Goal: Task Accomplishment & Management: Complete application form

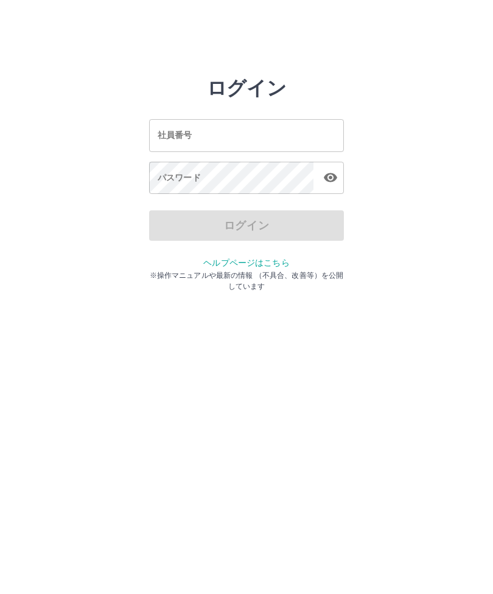
click at [192, 131] on input "社員番号" at bounding box center [246, 135] width 195 height 32
click at [328, 186] on button "button" at bounding box center [330, 177] width 24 height 24
type input "*******"
click at [170, 179] on div "パスワード パスワード" at bounding box center [246, 179] width 195 height 34
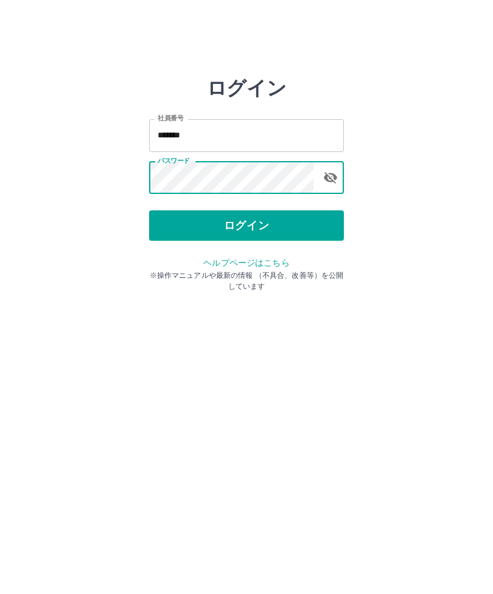
click at [249, 225] on button "ログイン" at bounding box center [246, 225] width 195 height 30
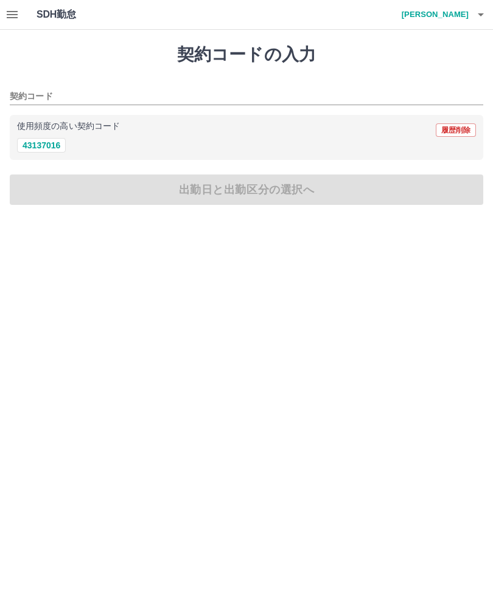
click at [52, 150] on button "43137016" at bounding box center [41, 145] width 49 height 15
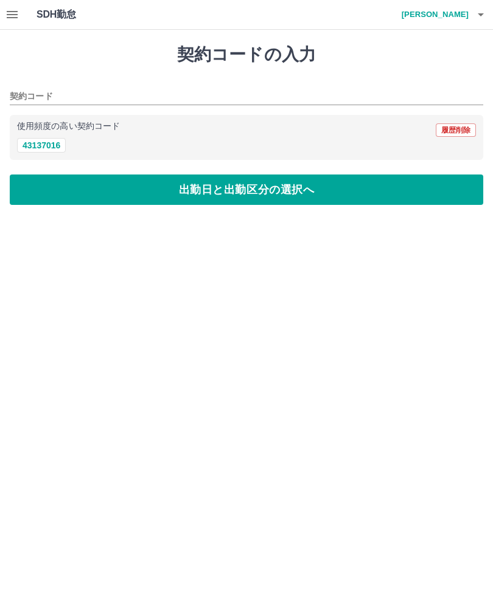
type input "********"
click at [188, 187] on button "出勤日と出勤区分の選択へ" at bounding box center [246, 190] width 473 height 30
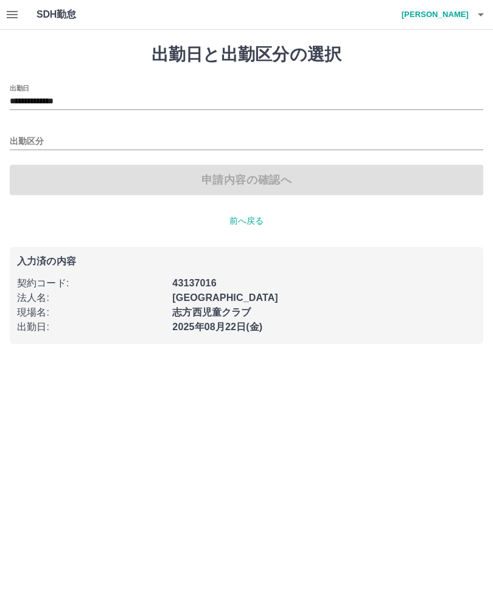
click at [33, 135] on input "出勤区分" at bounding box center [246, 141] width 473 height 15
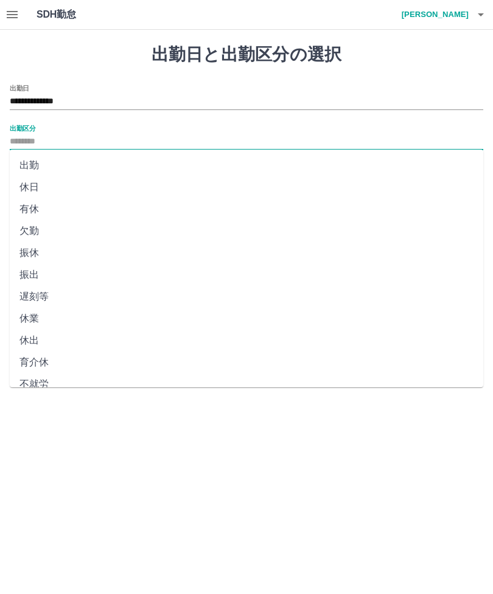
click at [35, 163] on li "出勤" at bounding box center [246, 165] width 473 height 22
type input "**"
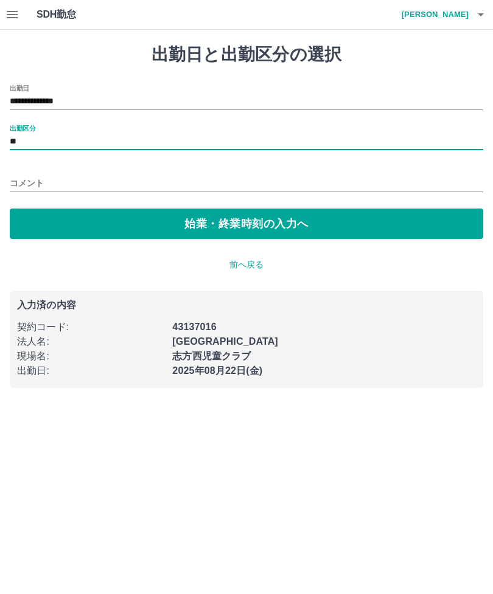
click at [208, 221] on button "始業・終業時刻の入力へ" at bounding box center [246, 224] width 473 height 30
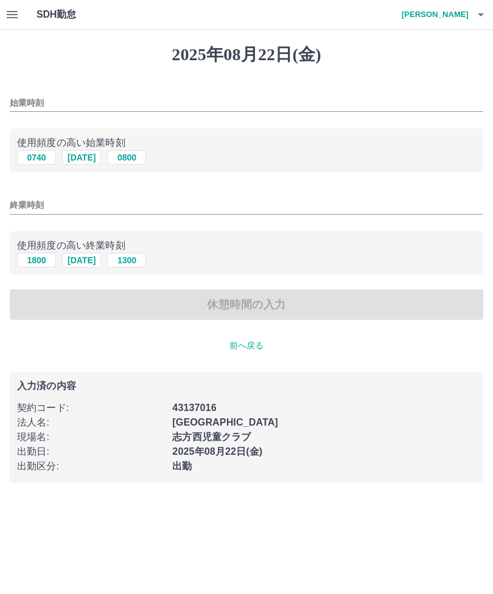
click at [89, 159] on button "1240" at bounding box center [81, 157] width 39 height 15
type input "****"
click at [27, 200] on input "終業時刻" at bounding box center [246, 205] width 473 height 18
click at [88, 260] on button "1740" at bounding box center [81, 260] width 39 height 15
type input "****"
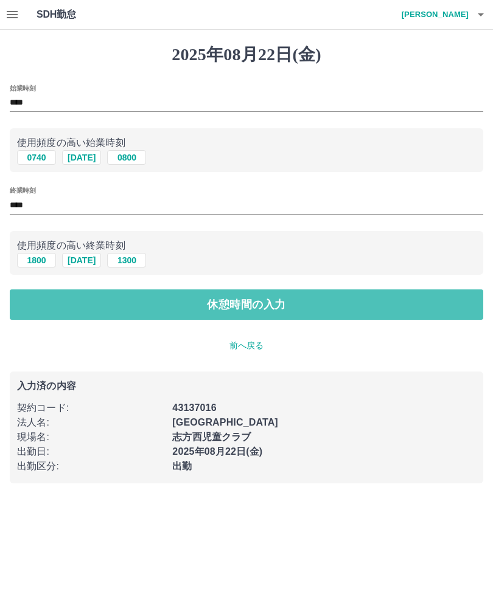
click at [274, 303] on button "休憩時間の入力" at bounding box center [246, 305] width 473 height 30
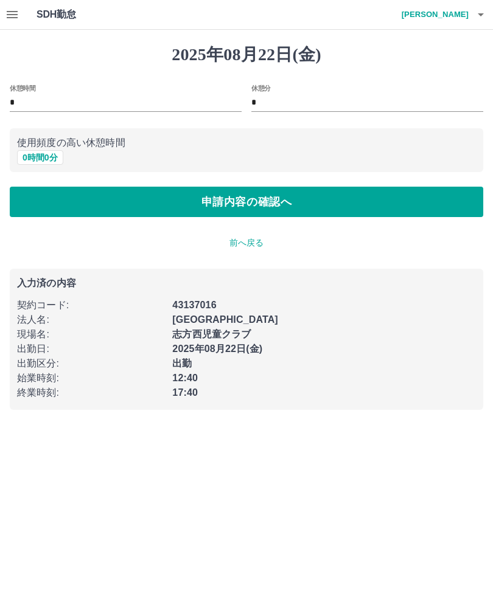
click at [261, 200] on button "申請内容の確認へ" at bounding box center [246, 202] width 473 height 30
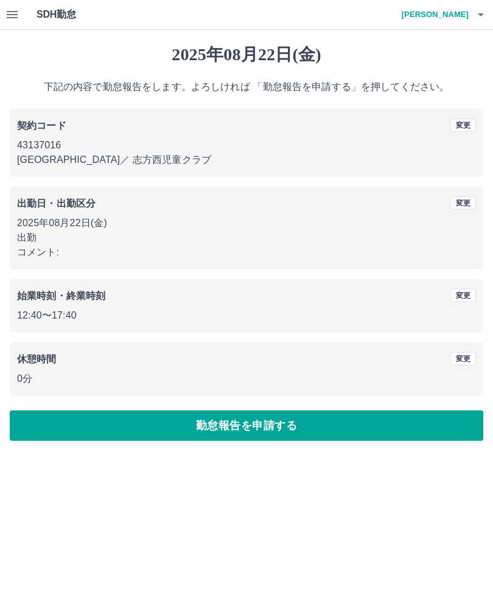
click at [260, 420] on button "勤怠報告を申請する" at bounding box center [246, 426] width 473 height 30
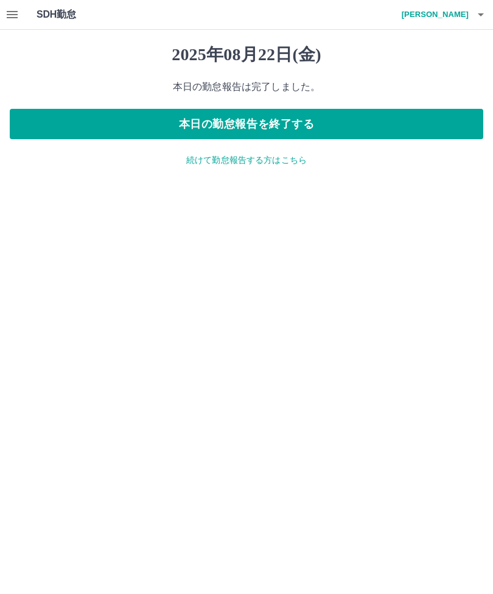
click at [316, 125] on button "本日の勤怠報告を終了する" at bounding box center [246, 124] width 473 height 30
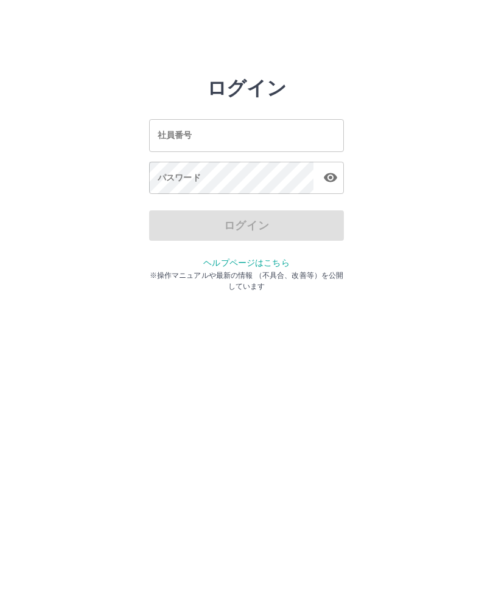
click at [181, 132] on div "社員番号 社員番号" at bounding box center [246, 135] width 195 height 32
click at [322, 186] on button "button" at bounding box center [330, 177] width 24 height 24
type input "*******"
click at [164, 182] on div "パスワード パスワード" at bounding box center [246, 179] width 195 height 34
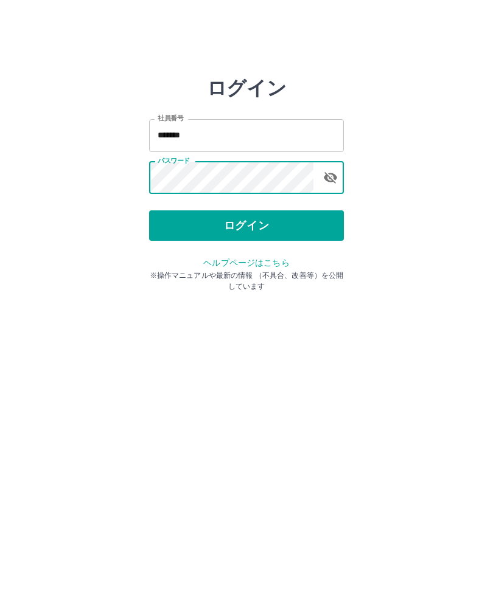
click at [260, 224] on button "ログイン" at bounding box center [246, 225] width 195 height 30
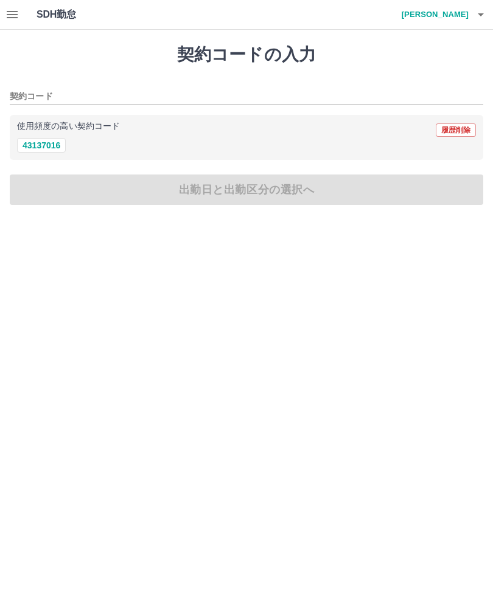
click at [43, 139] on button "43137016" at bounding box center [41, 145] width 49 height 15
type input "********"
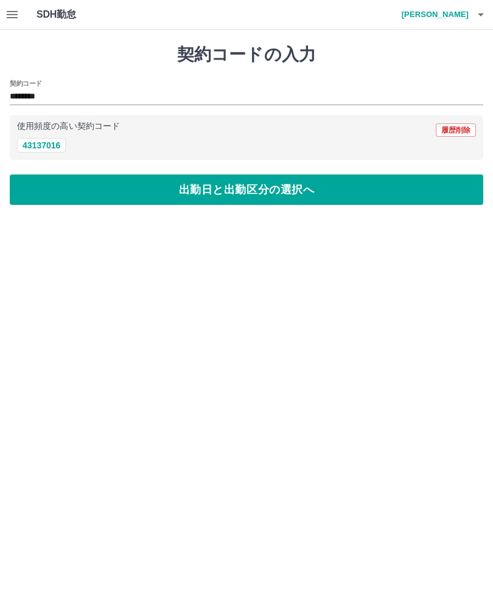
click at [18, 16] on icon "button" at bounding box center [12, 14] width 15 height 15
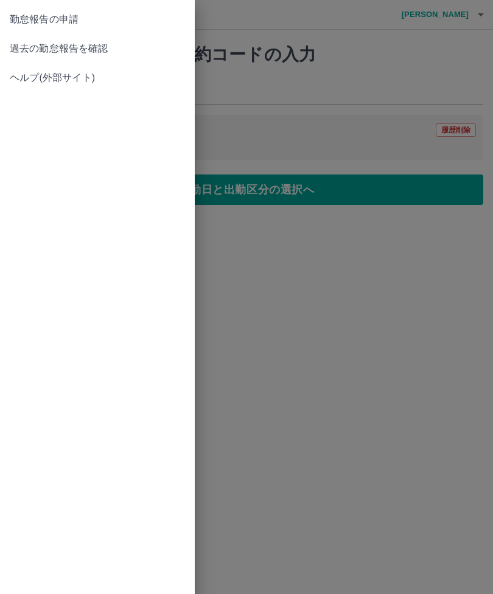
click at [114, 49] on span "過去の勤怠報告を確認" at bounding box center [97, 48] width 175 height 15
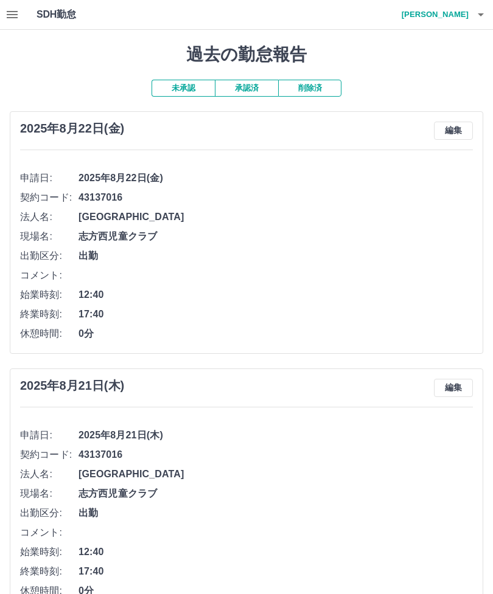
click at [251, 84] on button "承認済" at bounding box center [246, 88] width 63 height 17
click at [183, 87] on button "未承認" at bounding box center [182, 88] width 63 height 17
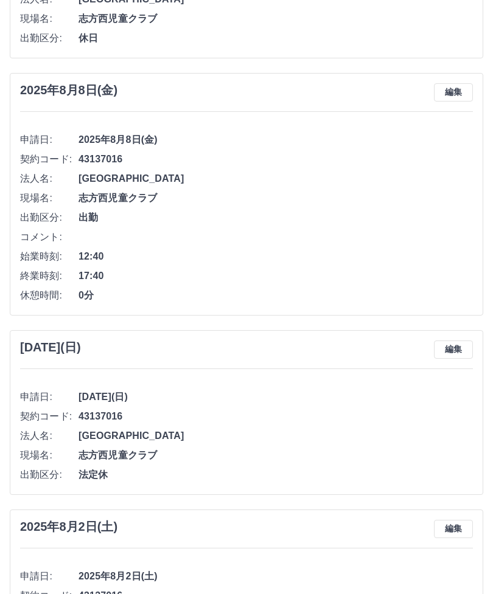
scroll to position [2892, 0]
click at [285, 485] on div "2025年8月3日(日) 編集 申請日: 2025年8月3日(日) 契約コード: 43137016 法人名: 加古川市 現場名: 志方西児童クラブ 出勤区分:…" at bounding box center [246, 413] width 473 height 165
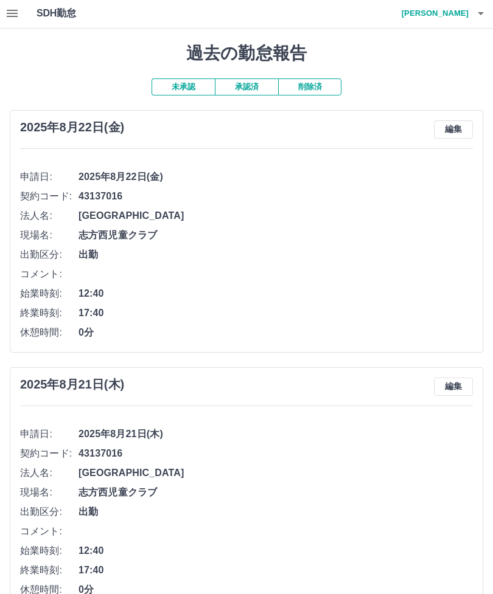
scroll to position [0, 0]
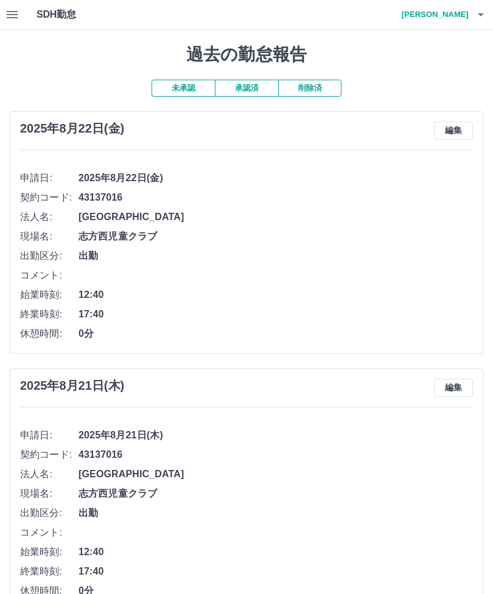
click at [443, 15] on h4 "井上　千代子" at bounding box center [431, 14] width 73 height 29
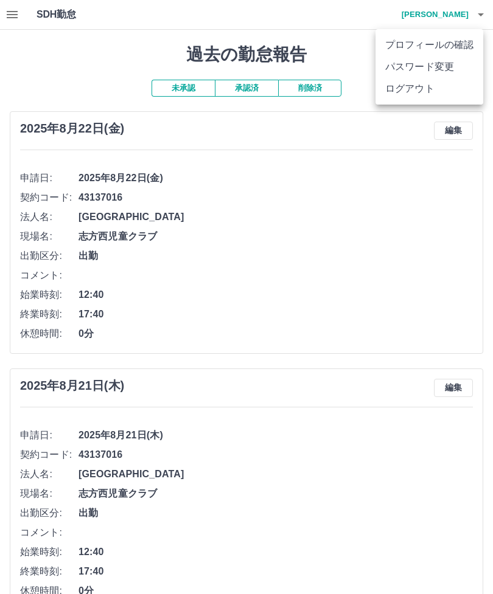
click at [416, 90] on li "ログアウト" at bounding box center [429, 89] width 108 height 22
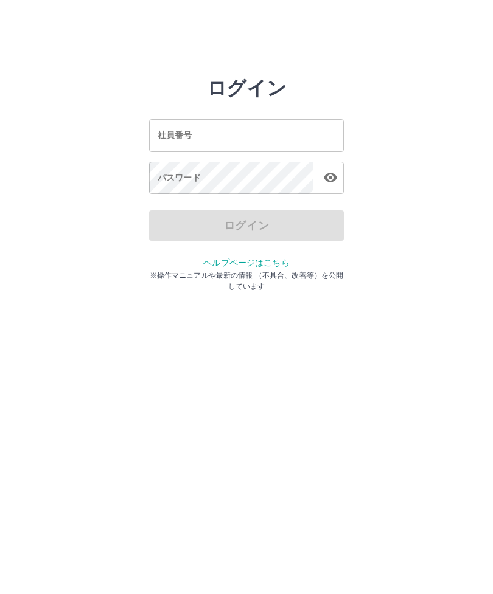
click at [235, 131] on input "社員番号" at bounding box center [246, 135] width 195 height 32
type input "*******"
click at [200, 179] on div "パスワード パスワード" at bounding box center [246, 179] width 195 height 34
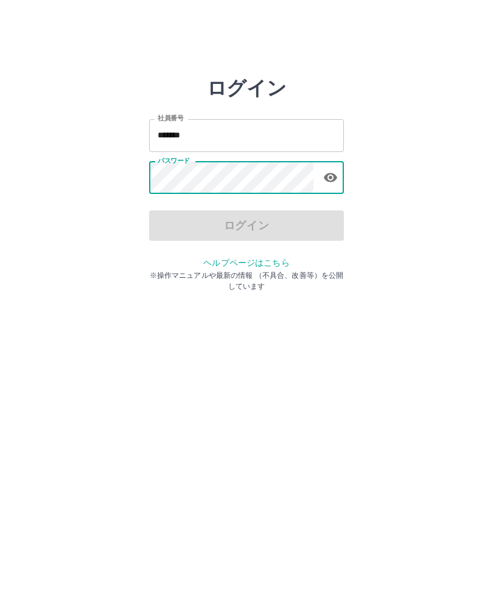
click at [333, 176] on icon "button" at bounding box center [330, 177] width 13 height 9
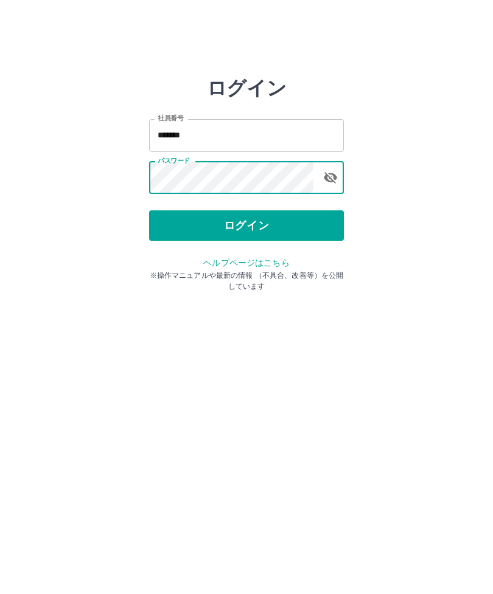
click at [263, 218] on button "ログイン" at bounding box center [246, 225] width 195 height 30
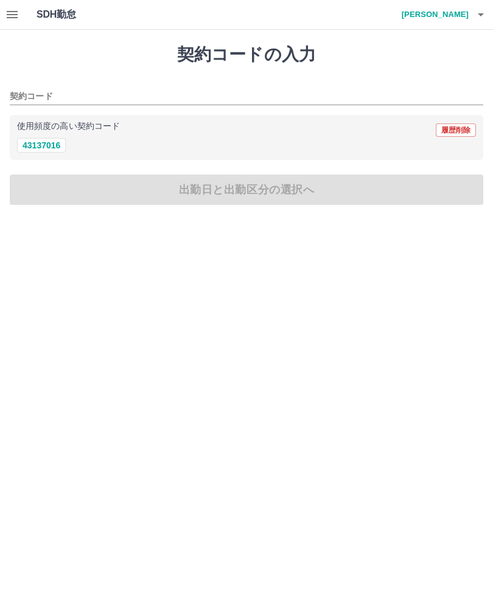
click at [15, 11] on icon "button" at bounding box center [12, 14] width 11 height 7
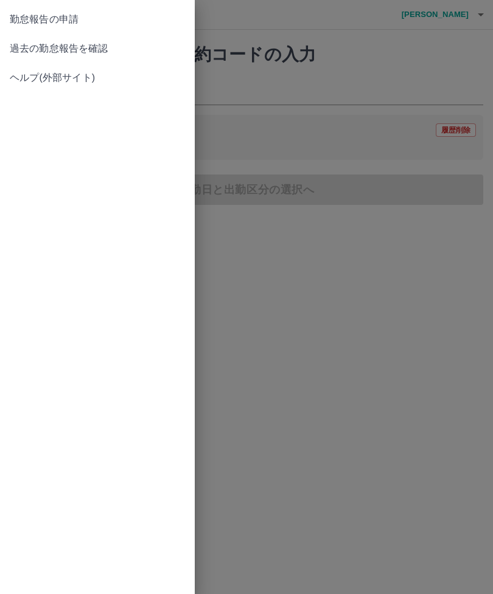
click at [93, 38] on link "過去の勤怠報告を確認" at bounding box center [97, 48] width 195 height 29
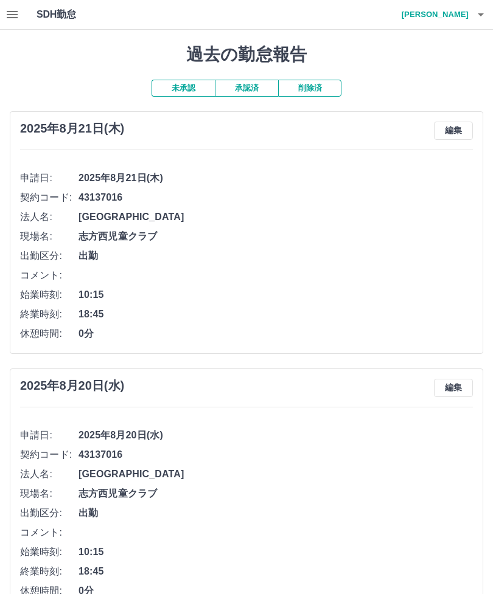
click at [254, 82] on button "承認済" at bounding box center [246, 88] width 63 height 17
click at [458, 7] on h4 "萩原　雅" at bounding box center [431, 14] width 73 height 29
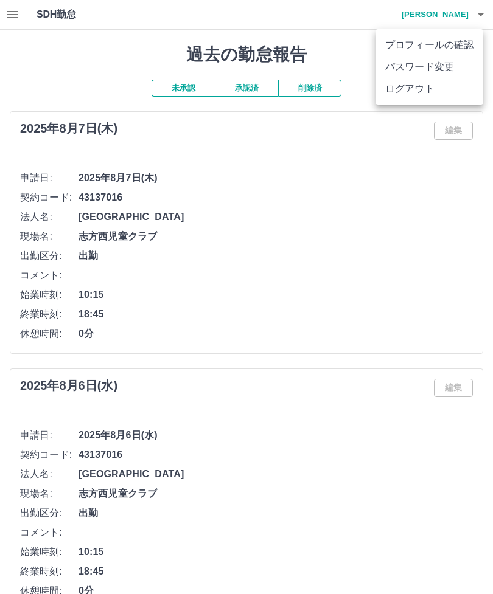
click at [423, 88] on li "ログアウト" at bounding box center [429, 89] width 108 height 22
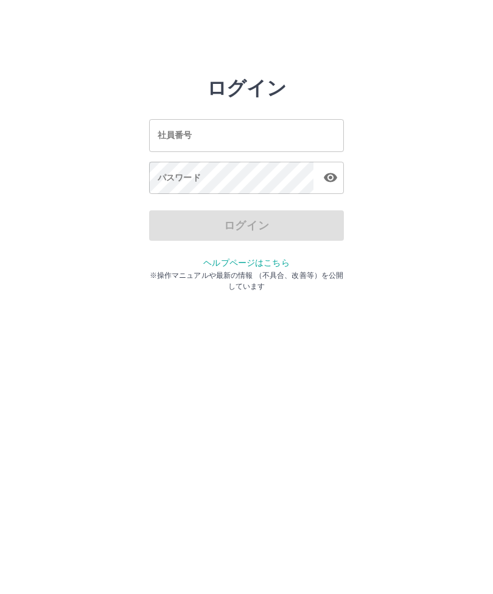
click at [178, 132] on div "社員番号 社員番号" at bounding box center [246, 135] width 195 height 32
type input "*******"
click at [176, 173] on div "パスワード パスワード" at bounding box center [246, 179] width 195 height 34
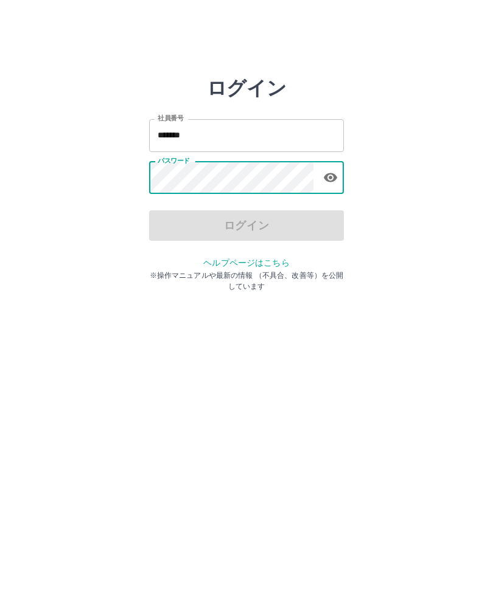
click at [325, 180] on icon "button" at bounding box center [330, 177] width 15 height 15
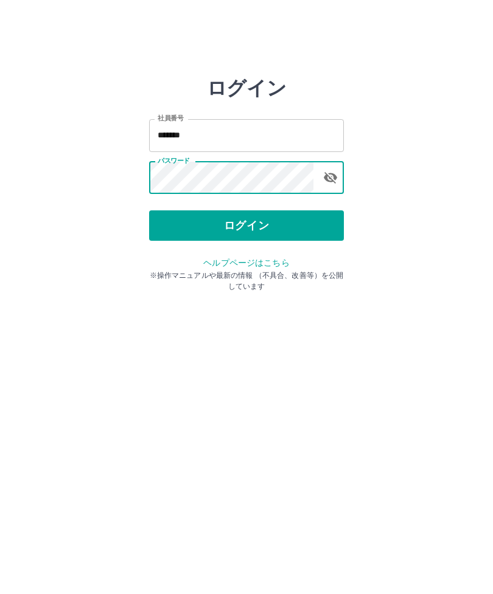
click at [241, 232] on button "ログイン" at bounding box center [246, 225] width 195 height 30
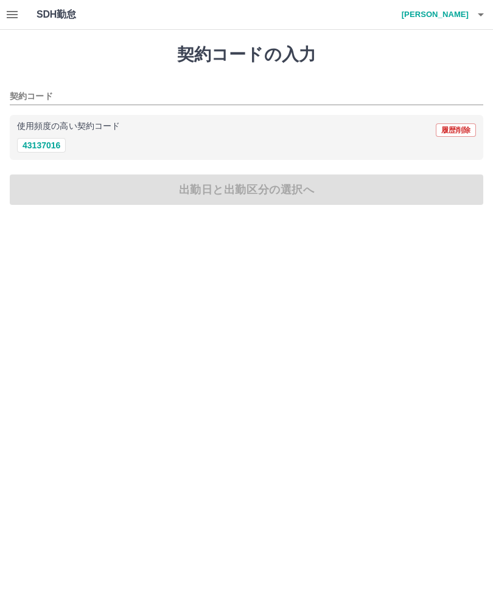
click at [11, 18] on icon "button" at bounding box center [12, 14] width 11 height 7
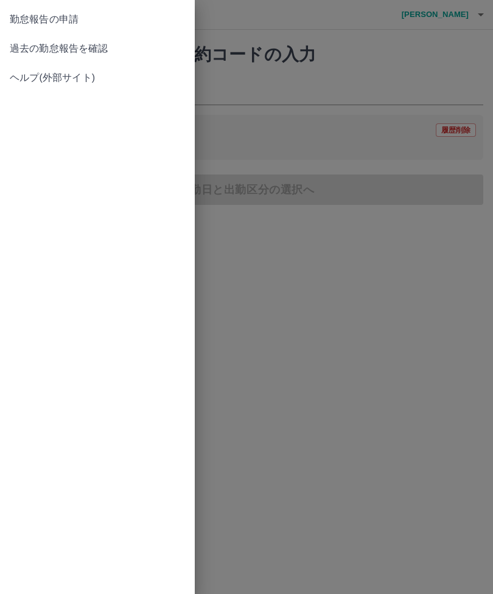
click at [101, 53] on span "過去の勤怠報告を確認" at bounding box center [97, 48] width 175 height 15
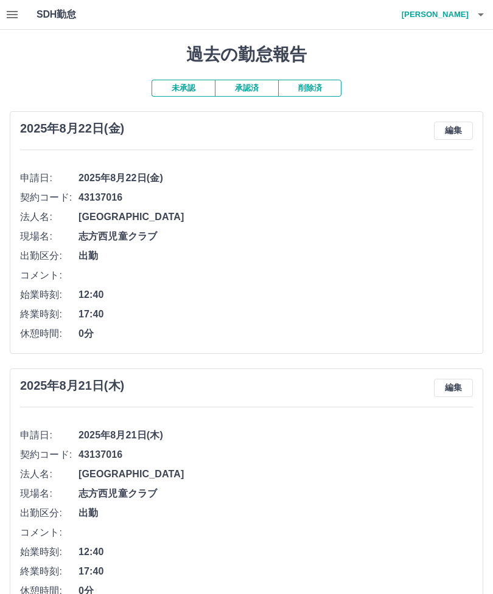
click at [245, 90] on button "承認済" at bounding box center [246, 88] width 63 height 17
click at [453, 13] on h4 "井上　千代子" at bounding box center [431, 14] width 73 height 29
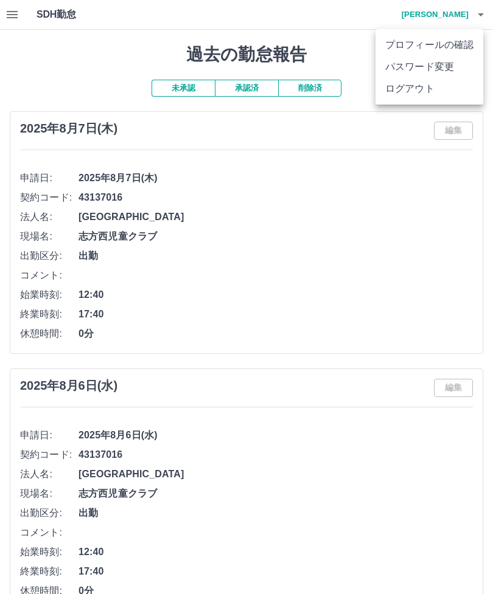
click at [414, 93] on li "ログアウト" at bounding box center [429, 89] width 108 height 22
